Goal: Check status

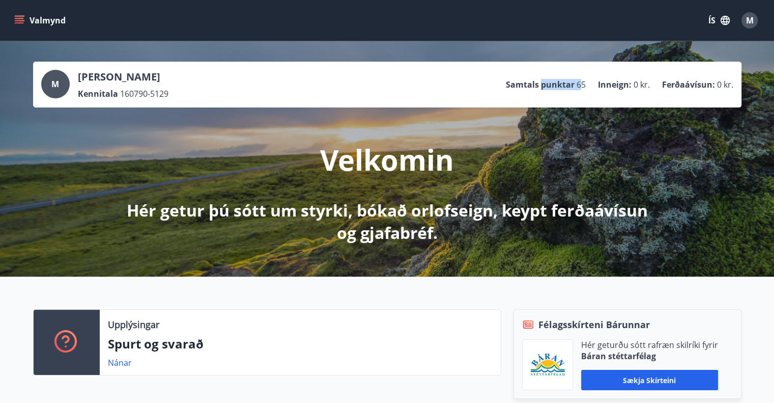
drag, startPoint x: 564, startPoint y: 90, endPoint x: 542, endPoint y: 91, distance: 22.4
click at [542, 91] on ul "Samtals punktar 65 Inneign : 0 kr. Ferðaávísun : 0 kr." at bounding box center [619, 84] width 227 height 19
click at [544, 99] on div "M [PERSON_NAME] Kennitala 160790-5129 Samtals punktar 65 Inneign : 0 kr. Ferðaá…" at bounding box center [387, 85] width 708 height 46
click at [30, 18] on button "Valmynd" at bounding box center [41, 20] width 58 height 18
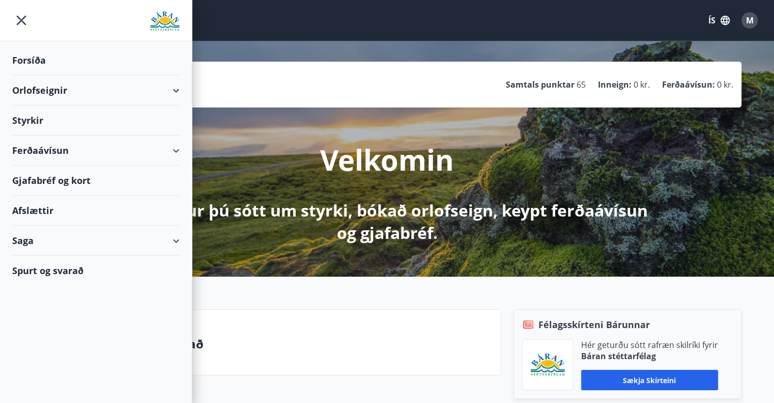
click at [352, 274] on div "M [PERSON_NAME] Kennitala 160790-5129 Samtals punktar 65 Inneign : 0 kr. Ferðaá…" at bounding box center [387, 158] width 774 height 235
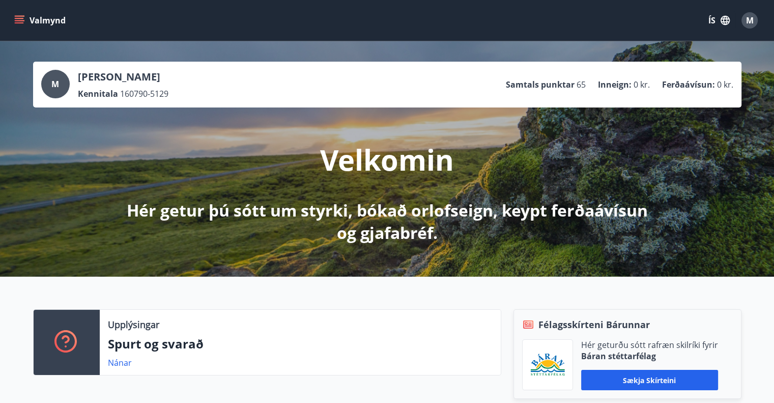
click at [20, 20] on icon "menu" at bounding box center [19, 20] width 10 height 10
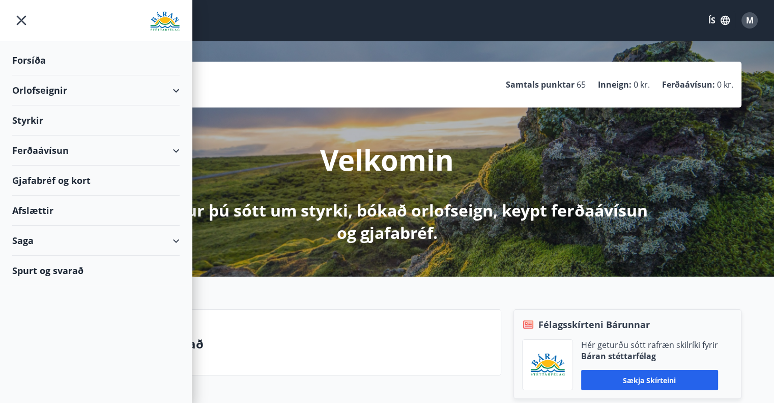
click at [37, 240] on div "Saga" at bounding box center [95, 240] width 167 height 30
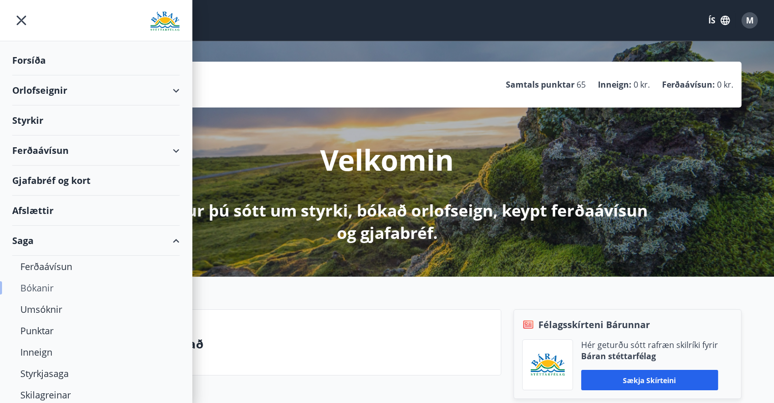
click at [47, 278] on div "Bókanir" at bounding box center [95, 287] width 151 height 21
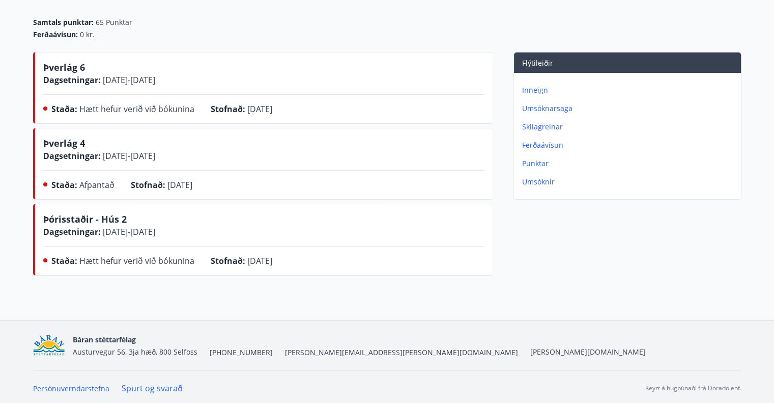
scroll to position [122, 0]
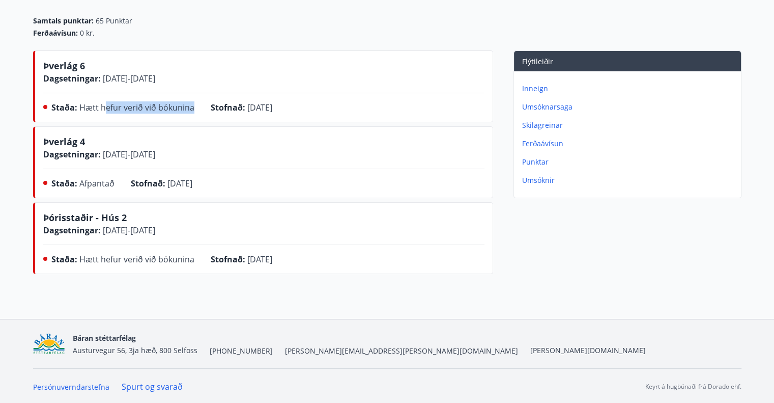
drag, startPoint x: 181, startPoint y: 106, endPoint x: 191, endPoint y: 105, distance: 10.2
click at [191, 105] on span "Hætt hefur verið við bókunina" at bounding box center [136, 107] width 115 height 11
click at [282, 140] on div "Þverlág 4 Dagsetningar : [DATE] - [DATE]" at bounding box center [263, 147] width 441 height 25
drag, startPoint x: 112, startPoint y: 183, endPoint x: 120, endPoint y: 185, distance: 8.3
click at [120, 185] on div "Staða : Afpantað" at bounding box center [90, 185] width 79 height 16
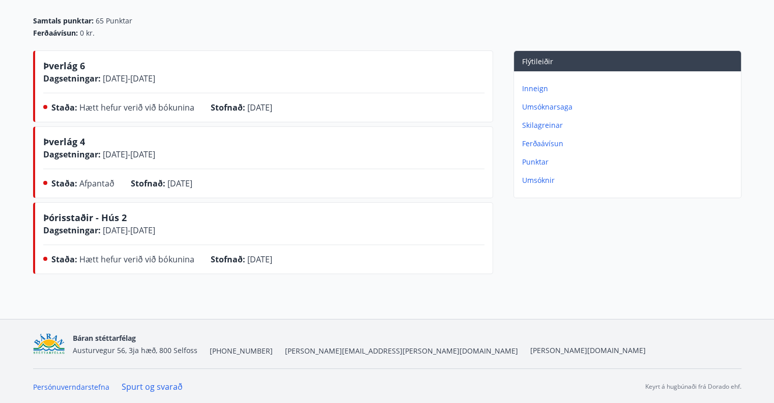
click at [330, 171] on div "Þverlág 4 Dagsetningar : [DATE] - [DATE] Staða : Afpantað Stofnað : [DATE]" at bounding box center [263, 164] width 441 height 59
drag, startPoint x: 167, startPoint y: 186, endPoint x: 236, endPoint y: 175, distance: 70.0
click at [236, 175] on div "Þverlág 4 Dagsetningar : [DATE] - [DATE] Staða : Afpantað Stofnað : [DATE]" at bounding box center [263, 164] width 441 height 59
click at [252, 182] on div "Staða : Afpantað Stofnað : [DATE]" at bounding box center [263, 185] width 441 height 16
click at [79, 139] on span "Þverlág 4" at bounding box center [64, 141] width 42 height 12
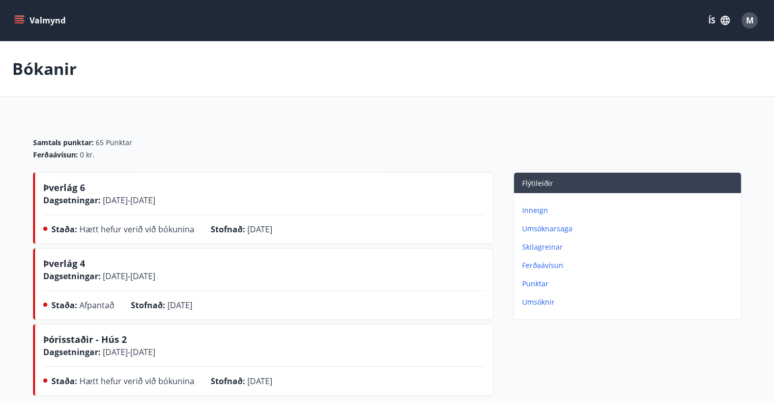
click at [99, 293] on div "Þverlág 4 Dagsetningar : [DATE] - [DATE] Staða : Afpantað Stofnað : [DATE]" at bounding box center [263, 286] width 441 height 59
click at [92, 305] on span "Afpantað" at bounding box center [96, 304] width 35 height 11
drag, startPoint x: 72, startPoint y: 260, endPoint x: 185, endPoint y: 293, distance: 118.1
click at [185, 293] on div "Þverlág 4 Dagsetningar : [DATE] - [DATE] Staða : Afpantað Stofnað : [DATE]" at bounding box center [263, 286] width 441 height 59
click at [261, 294] on div "Þverlág 4 Dagsetningar : [DATE] - [DATE] Staða : Afpantað Stofnað : [DATE]" at bounding box center [263, 286] width 441 height 59
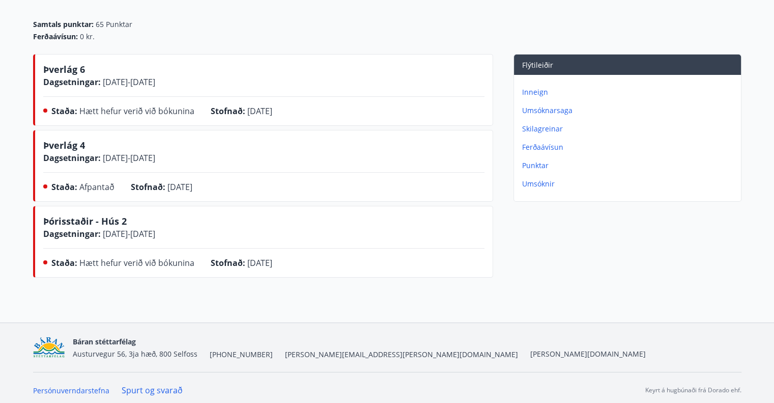
scroll to position [122, 0]
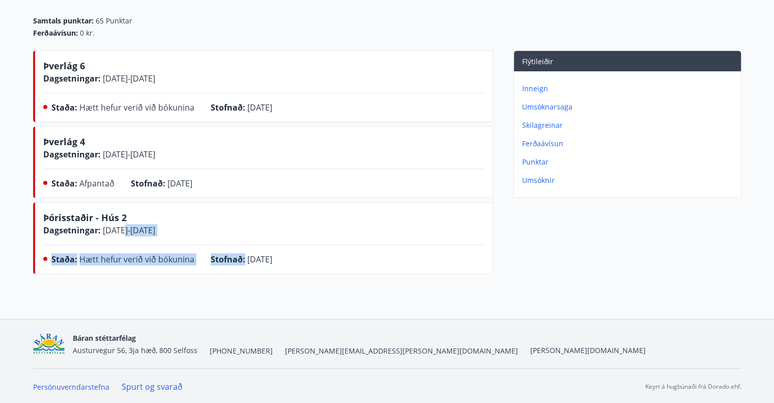
drag, startPoint x: 139, startPoint y: 235, endPoint x: 248, endPoint y: 265, distance: 112.4
click at [247, 265] on div "Þórisstaðir - Hús 2 Dagsetningar : [DATE] - [DATE] Staða : Hætt hefur verið við…" at bounding box center [263, 240] width 441 height 59
click at [386, 262] on div "Staða : Hætt hefur verið við bókunina Stofnað : [DATE]" at bounding box center [263, 261] width 441 height 16
drag, startPoint x: 381, startPoint y: 253, endPoint x: 346, endPoint y: 87, distance: 169.7
click at [346, 87] on div "Þverlág 6 Dagsetningar : [DATE] - [DATE] Staða : Hætt hefur verið við bókunina …" at bounding box center [263, 163] width 460 height 227
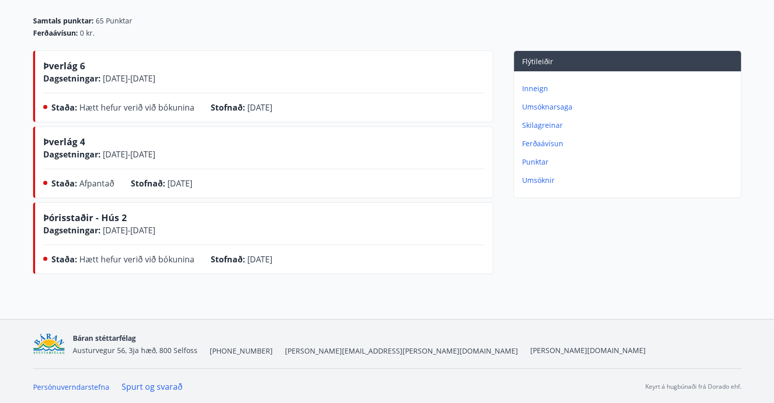
click at [552, 268] on div "Flýtileiðir Inneign Umsóknarsaga Skilagreinar Ferðaávísun Punktar Umsóknir" at bounding box center [617, 163] width 248 height 227
click at [98, 181] on span "Afpantað" at bounding box center [96, 183] width 35 height 11
drag, startPoint x: 92, startPoint y: 153, endPoint x: 103, endPoint y: 155, distance: 11.4
click at [101, 154] on div "Þverlág 4 Dagsetningar : [DATE] - [DATE]" at bounding box center [99, 147] width 112 height 25
click at [195, 154] on div "Þverlág 4 Dagsetningar : [DATE] - [DATE]" at bounding box center [263, 147] width 441 height 25
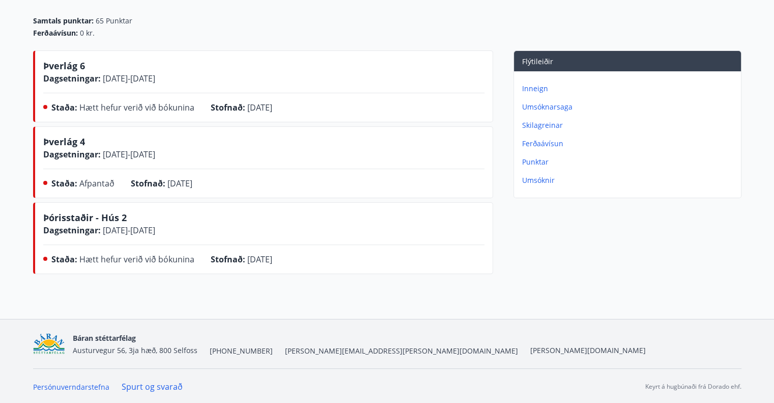
click at [56, 138] on span "Þverlág 4" at bounding box center [64, 141] width 42 height 12
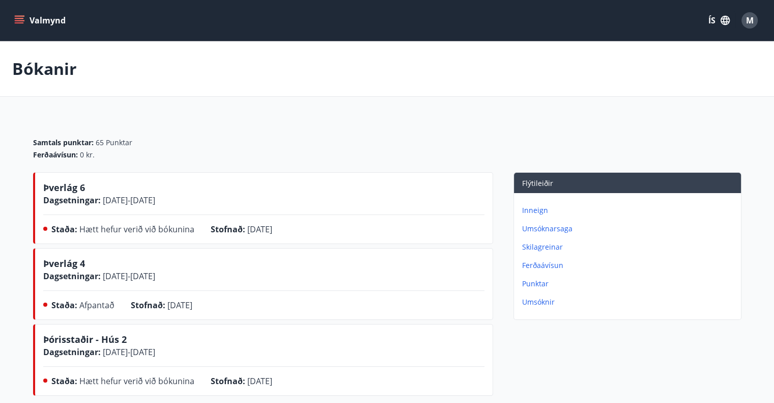
drag, startPoint x: 99, startPoint y: 305, endPoint x: 112, endPoint y: 302, distance: 13.2
click at [99, 305] on span "Afpantað" at bounding box center [96, 304] width 35 height 11
